Goal: Task Accomplishment & Management: Complete application form

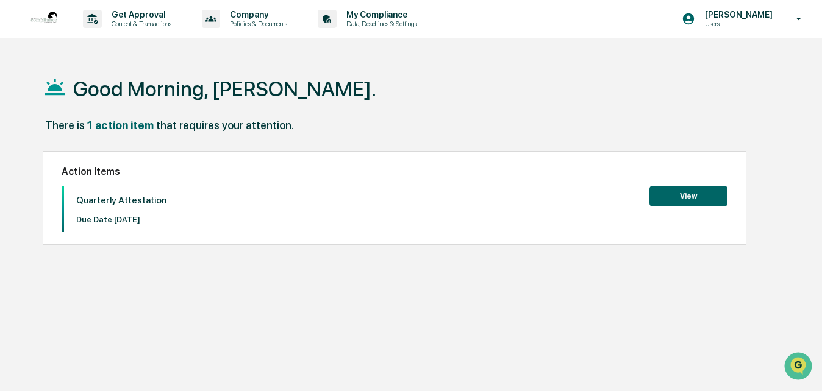
click at [669, 193] on button "View" at bounding box center [688, 196] width 78 height 21
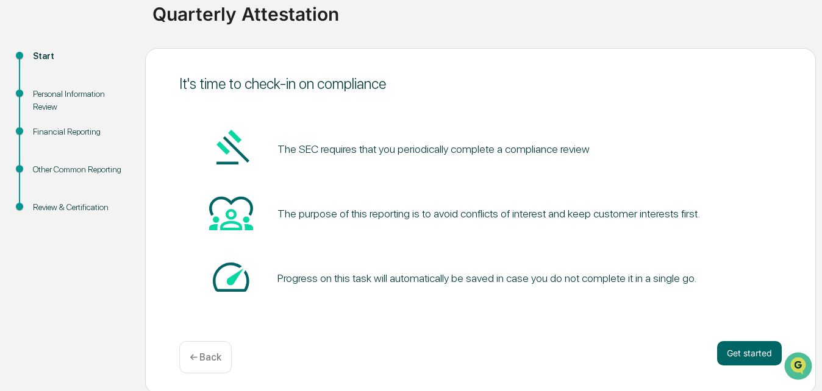
scroll to position [100, 0]
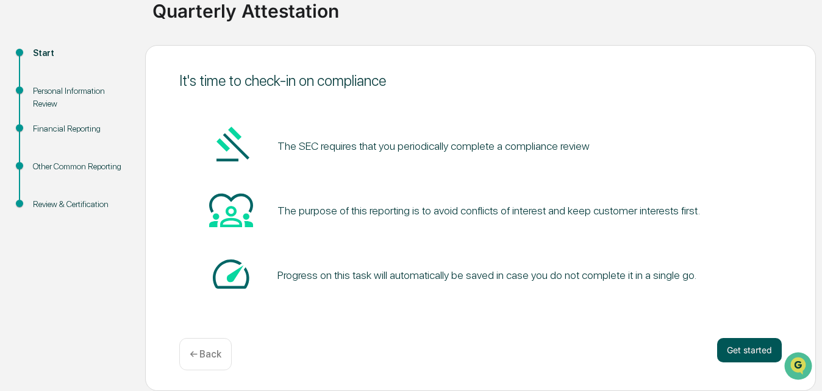
click at [733, 350] on button "Get started" at bounding box center [749, 350] width 65 height 24
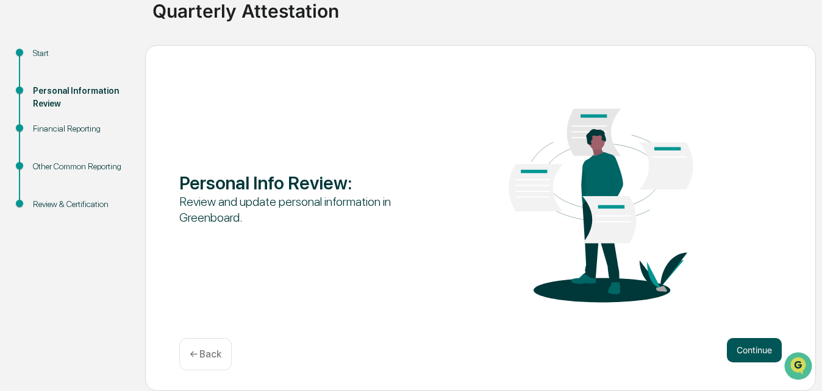
click at [741, 347] on button "Continue" at bounding box center [754, 350] width 55 height 24
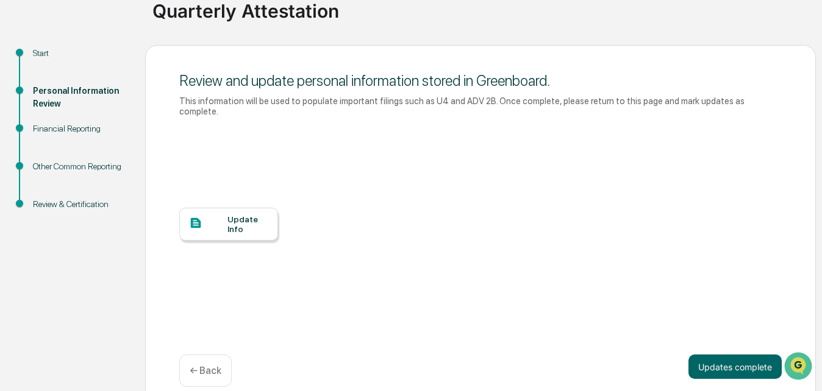
click at [244, 229] on div "Update Info" at bounding box center [228, 224] width 99 height 33
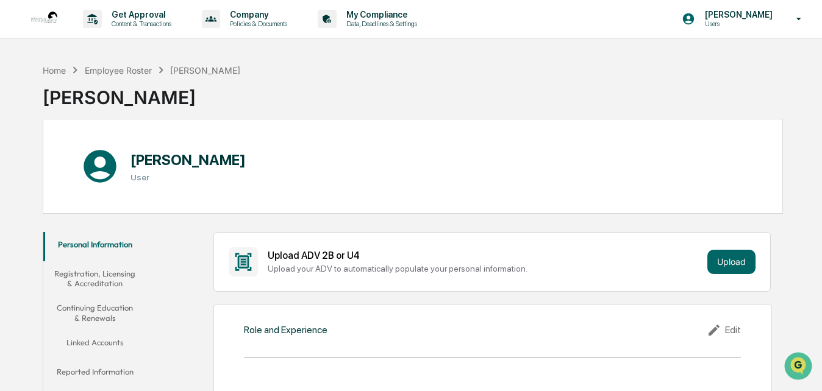
click at [104, 278] on button "Registration, Licensing & Accreditation" at bounding box center [94, 278] width 103 height 35
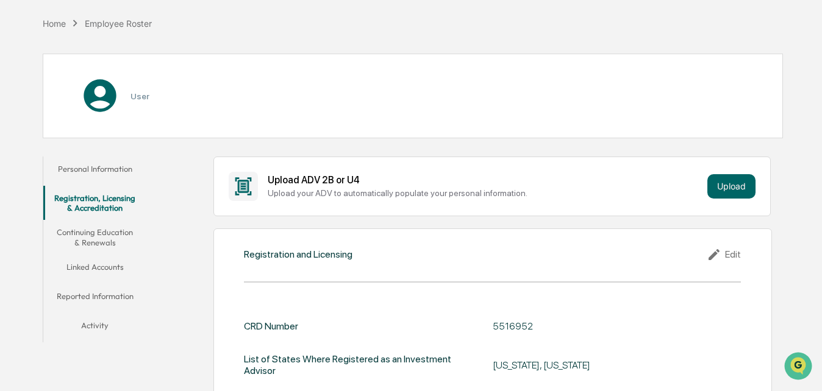
scroll to position [183, 0]
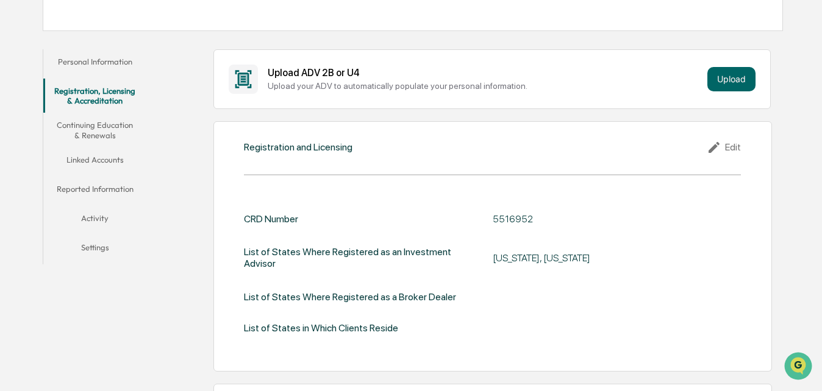
click at [118, 134] on button "Continuing Education & Renewals" at bounding box center [94, 130] width 103 height 35
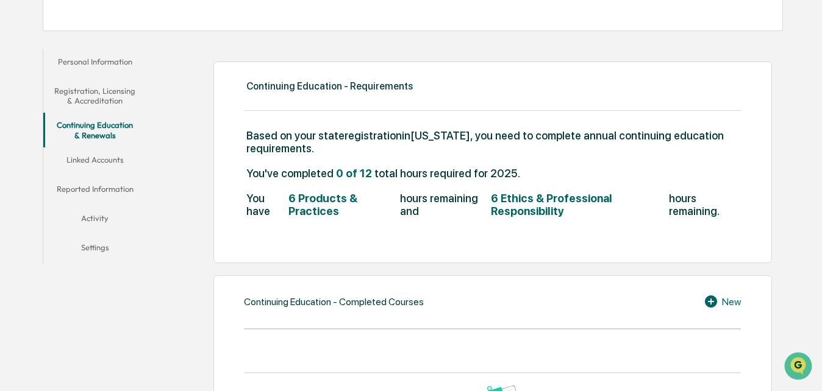
click at [106, 153] on button "Linked Accounts" at bounding box center [94, 162] width 103 height 29
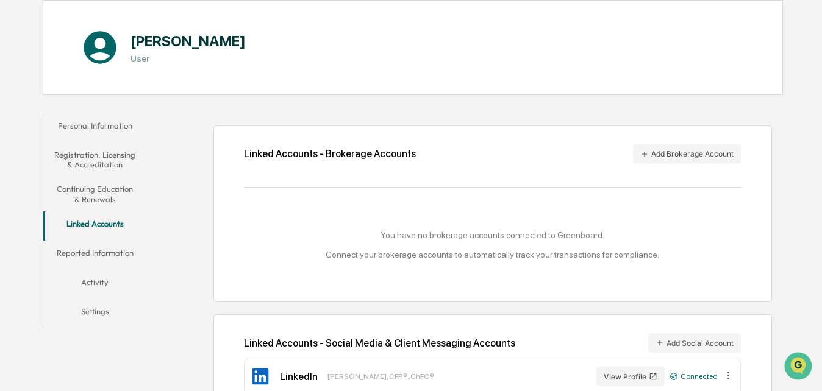
scroll to position [148, 0]
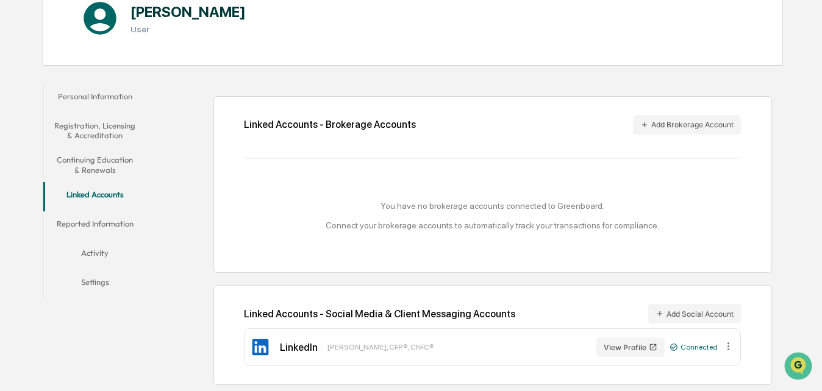
click at [108, 228] on button "Reported Information" at bounding box center [94, 226] width 103 height 29
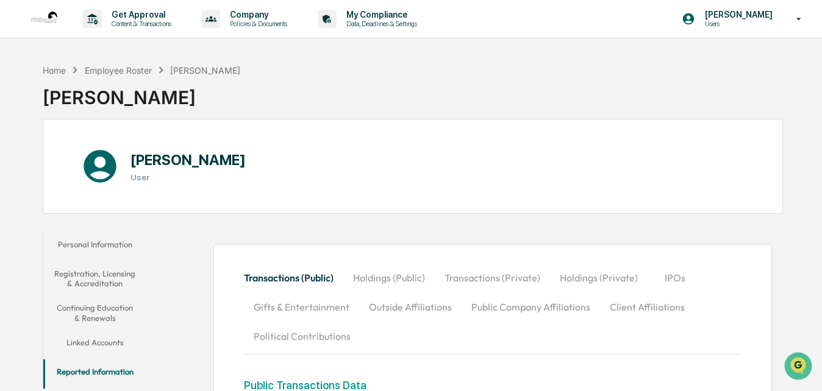
click at [102, 242] on button "Personal Information" at bounding box center [94, 246] width 103 height 29
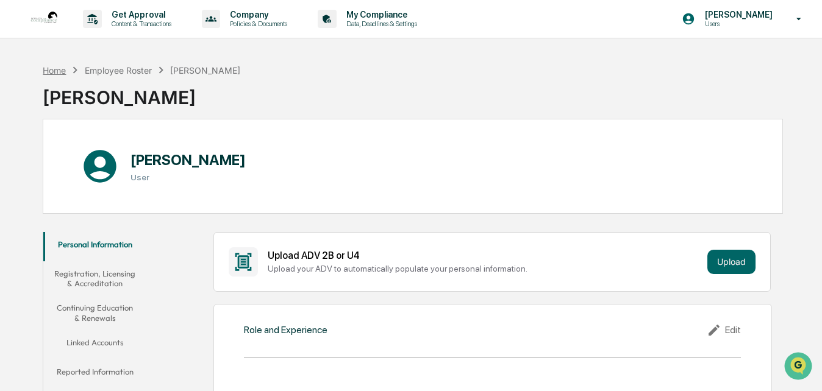
click at [52, 69] on div "Home" at bounding box center [54, 70] width 23 height 10
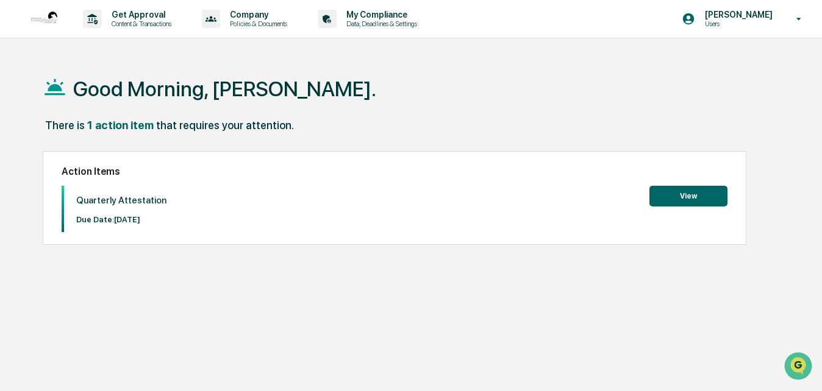
click at [697, 199] on button "View" at bounding box center [688, 196] width 78 height 21
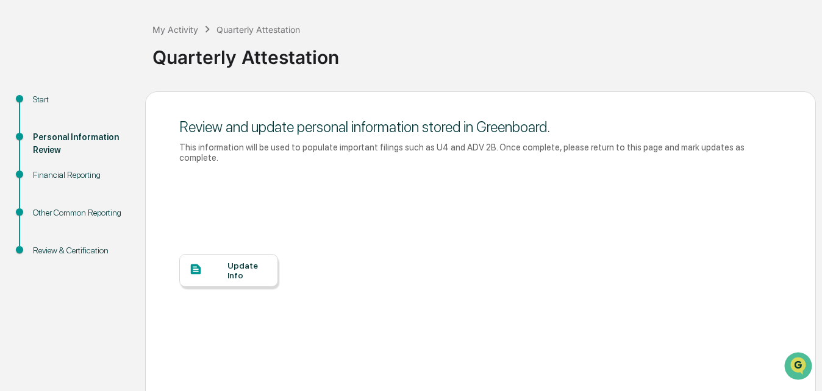
scroll to position [106, 0]
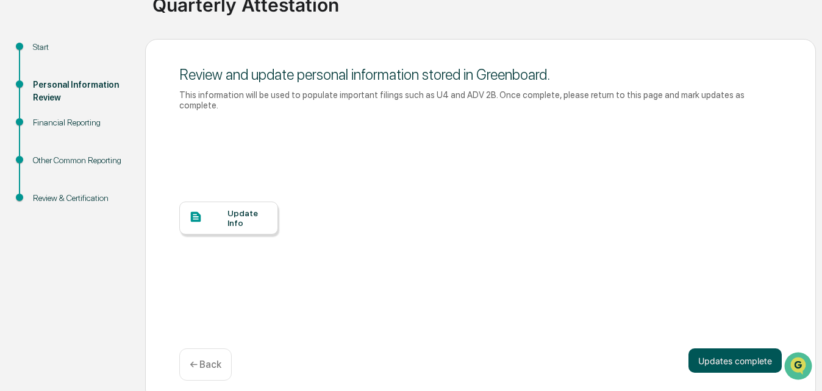
click at [736, 355] on button "Updates complete" at bounding box center [734, 361] width 93 height 24
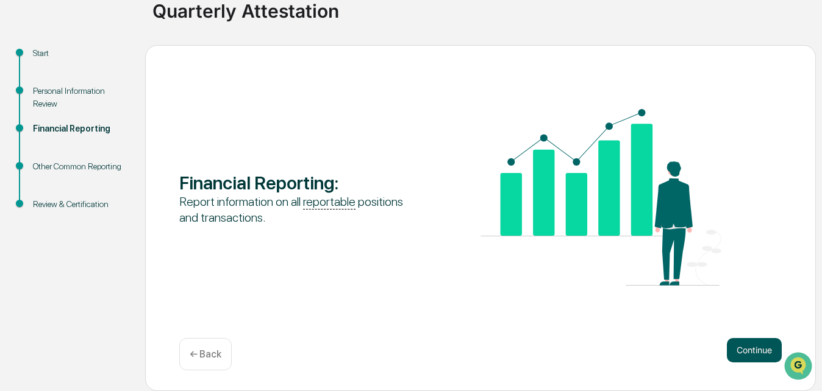
click at [748, 349] on button "Continue" at bounding box center [754, 350] width 55 height 24
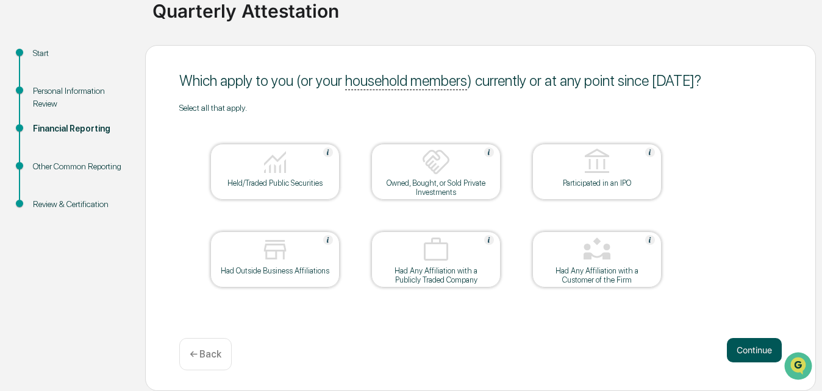
click at [738, 346] on button "Continue" at bounding box center [754, 350] width 55 height 24
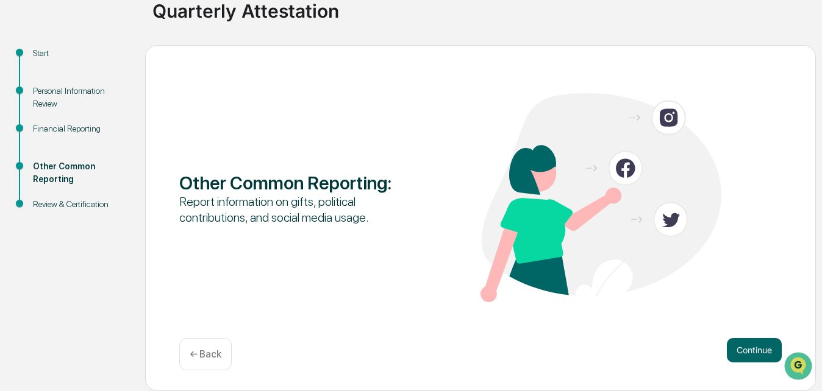
click at [738, 346] on button "Continue" at bounding box center [754, 350] width 55 height 24
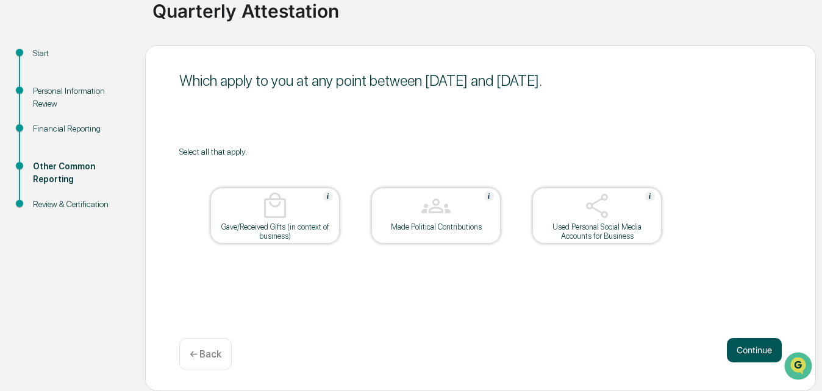
click at [736, 345] on button "Continue" at bounding box center [754, 350] width 55 height 24
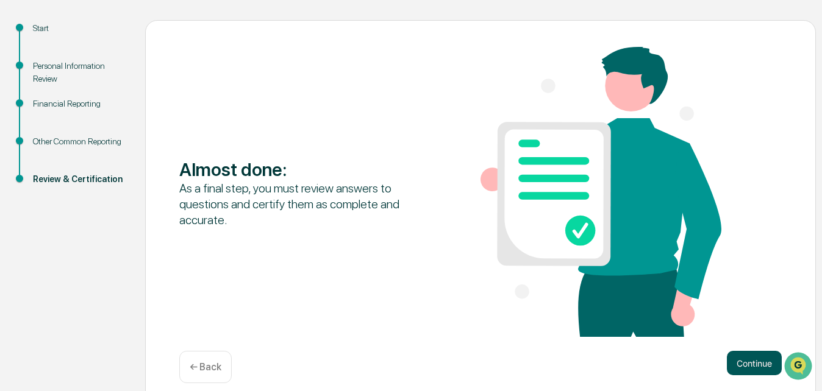
scroll to position [138, 0]
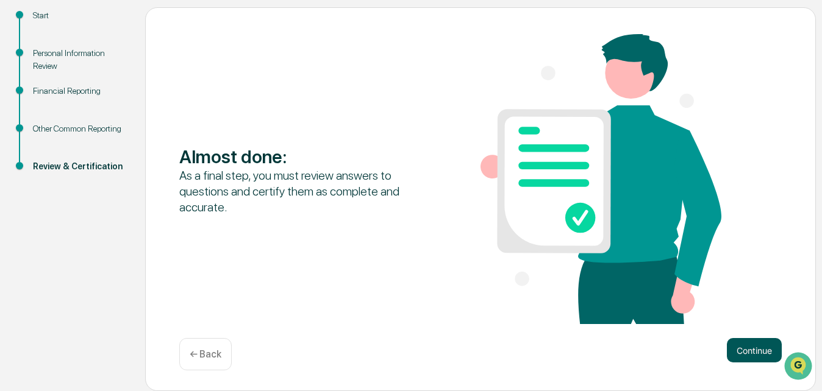
click at [742, 336] on div "Almost done : As a final step, you must review answers to questions and certify…" at bounding box center [480, 199] width 670 height 385
click at [742, 349] on button "Continue" at bounding box center [754, 350] width 55 height 24
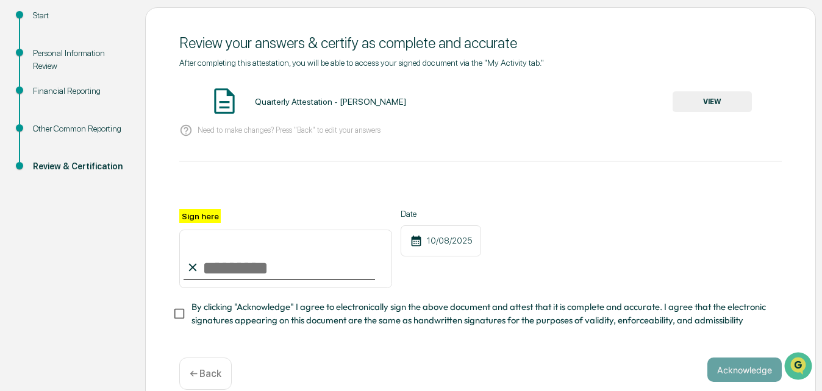
click at [240, 258] on input "Sign here" at bounding box center [285, 259] width 213 height 59
type input "**********"
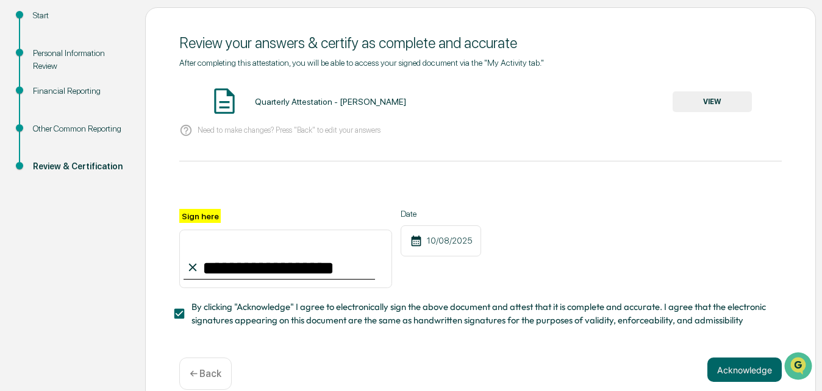
click at [767, 366] on button "Acknowledge" at bounding box center [744, 370] width 74 height 24
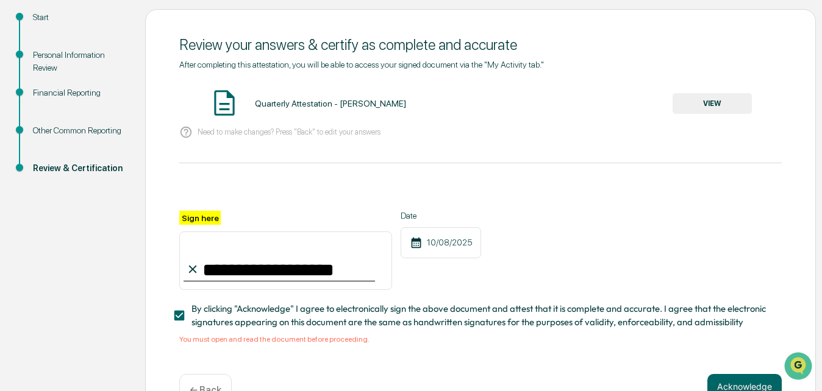
scroll to position [115, 0]
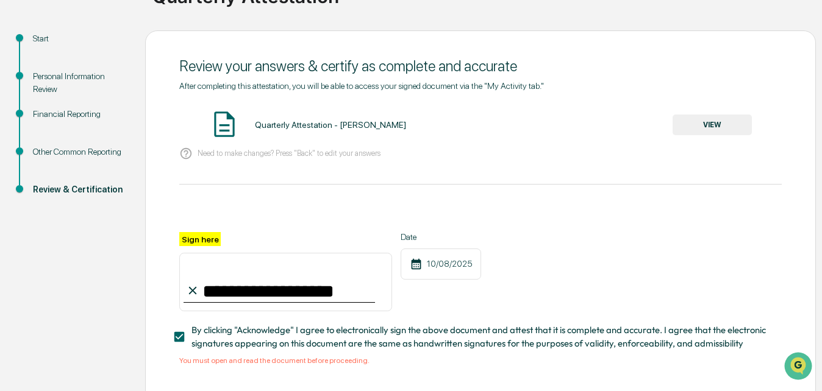
click at [286, 121] on div "Quarterly Attestation - [PERSON_NAME]" at bounding box center [330, 125] width 151 height 10
click at [695, 117] on button "VIEW" at bounding box center [711, 125] width 79 height 21
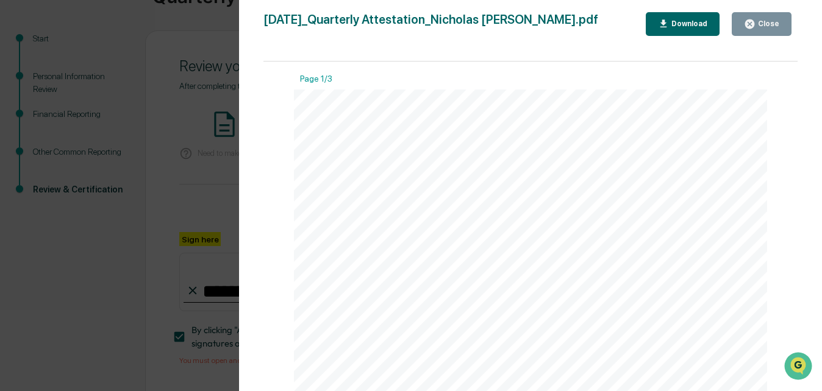
click at [707, 24] on div "Download" at bounding box center [688, 24] width 38 height 9
click at [784, 28] on button "Close" at bounding box center [761, 24] width 60 height 24
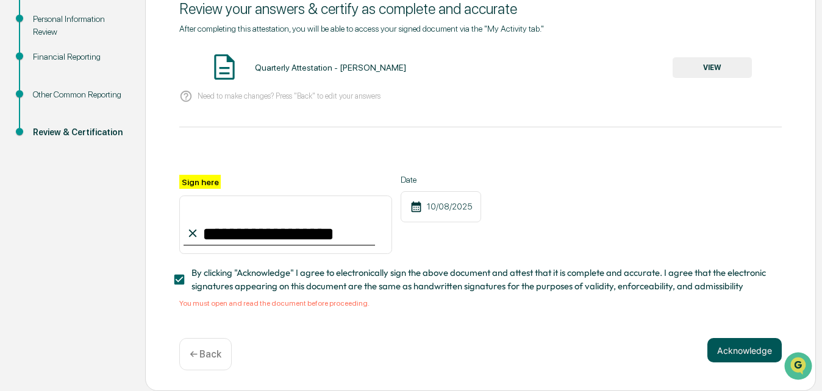
click at [749, 357] on button "Acknowledge" at bounding box center [744, 350] width 74 height 24
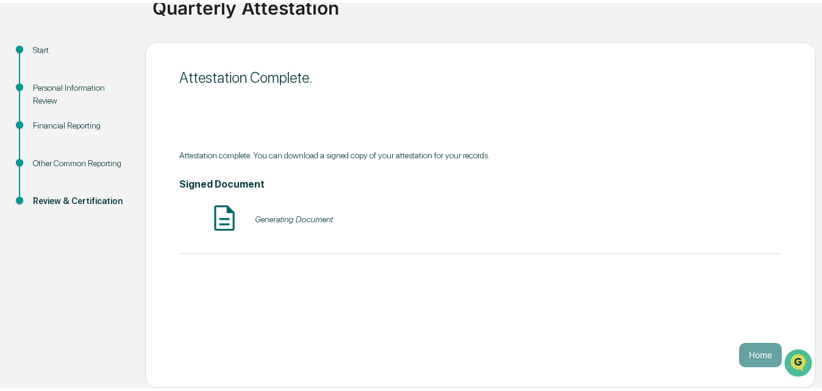
scroll to position [100, 0]
